Goal: Task Accomplishment & Management: Use online tool/utility

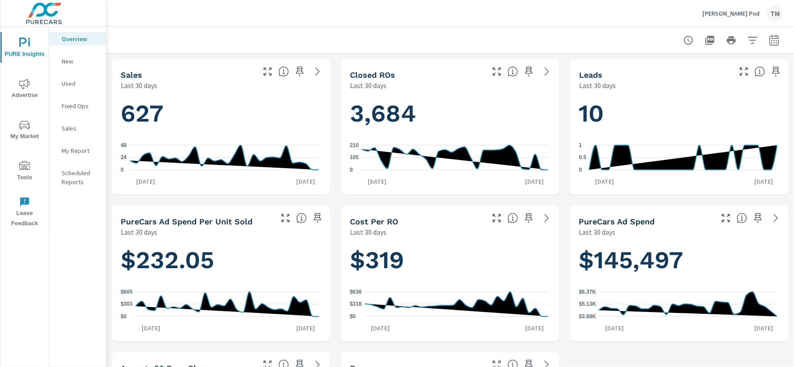
click at [24, 85] on icon "nav menu" at bounding box center [24, 84] width 11 height 10
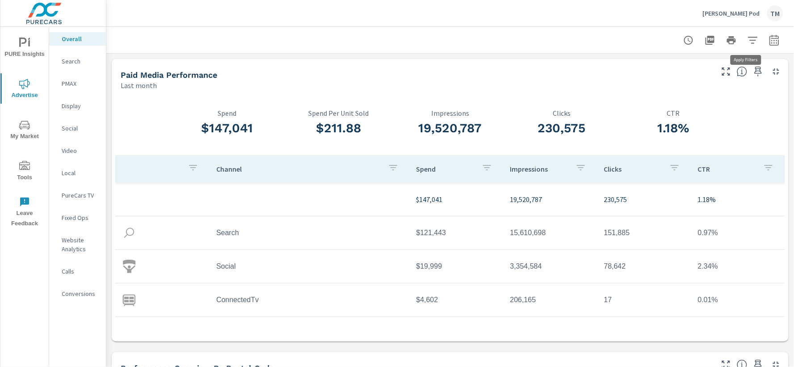
click at [748, 39] on icon "button" at bounding box center [752, 40] width 9 height 7
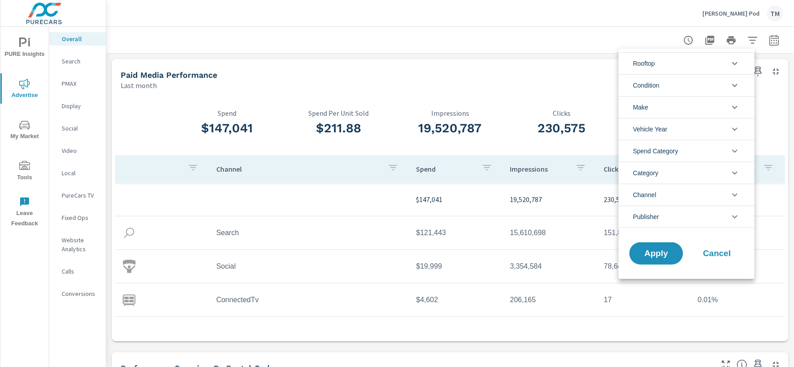
click at [765, 38] on div at bounding box center [397, 183] width 794 height 367
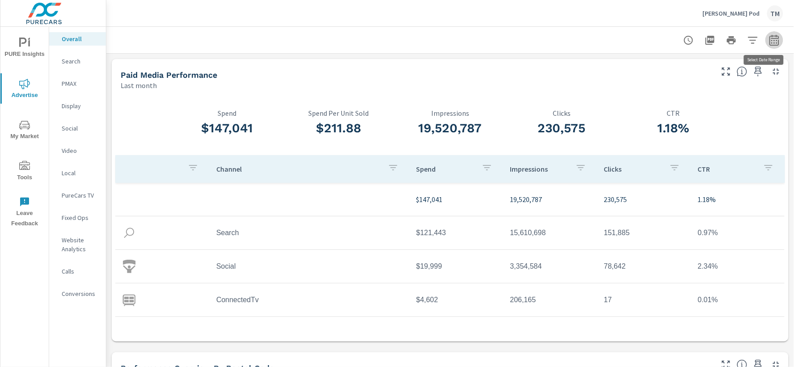
click at [769, 42] on icon "button" at bounding box center [774, 40] width 11 height 11
select select "Last month"
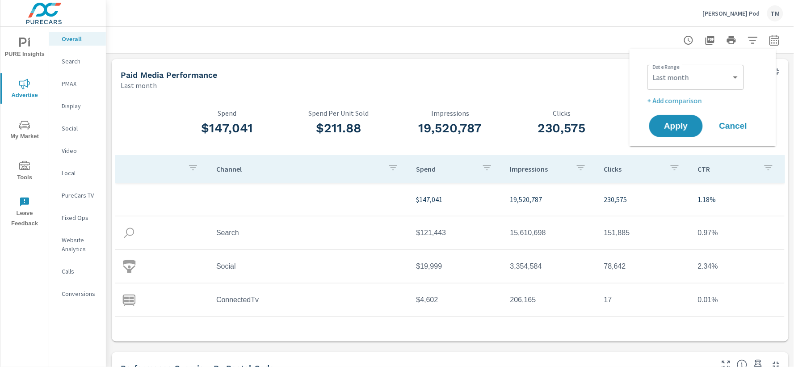
click at [642, 38] on div at bounding box center [450, 40] width 666 height 26
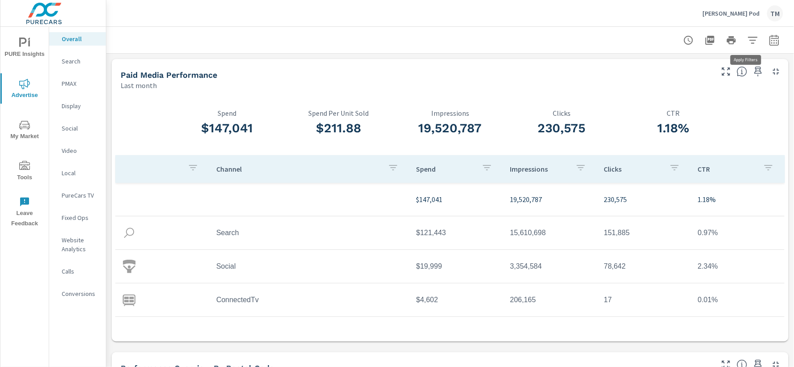
click at [748, 41] on icon "button" at bounding box center [753, 40] width 11 height 11
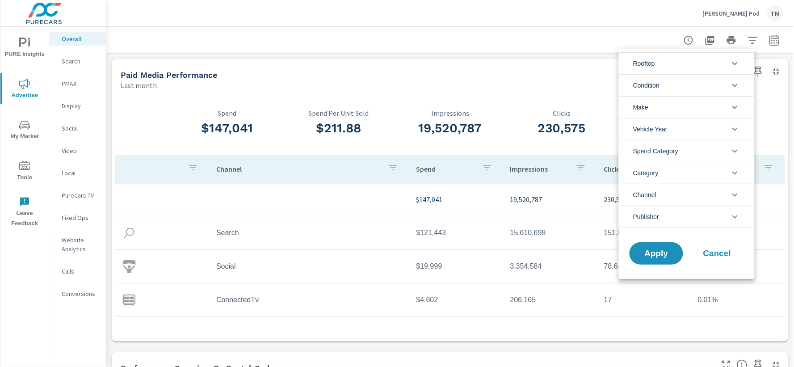
click at [686, 67] on li "Rooftop" at bounding box center [687, 63] width 136 height 22
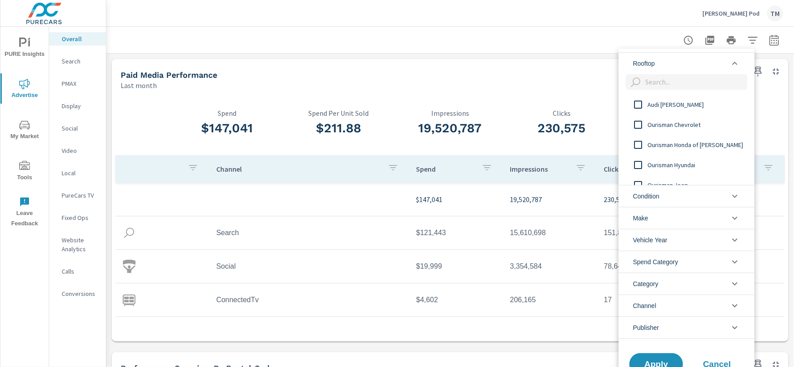
click at [644, 125] on input "filter options" at bounding box center [638, 124] width 19 height 19
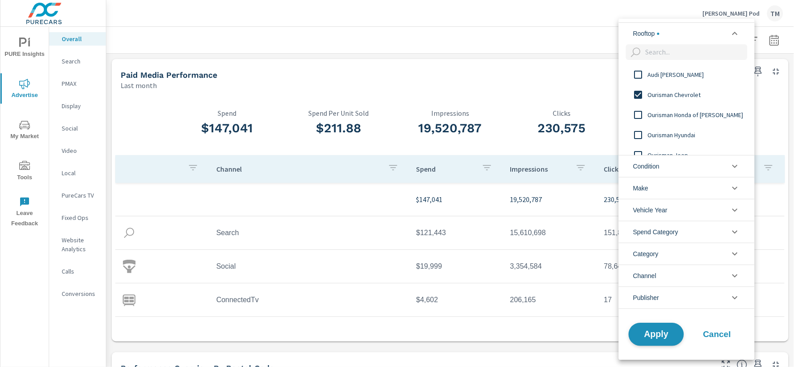
click at [665, 337] on span "Apply" at bounding box center [656, 334] width 37 height 8
